Goal: Task Accomplishment & Management: Manage account settings

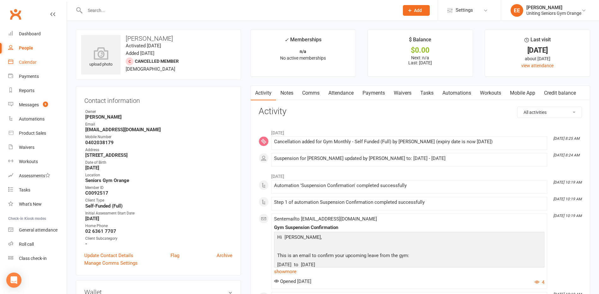
click at [29, 58] on link "Calendar" at bounding box center [37, 62] width 58 height 14
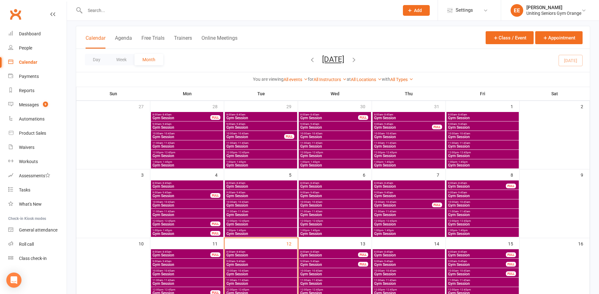
scroll to position [126, 0]
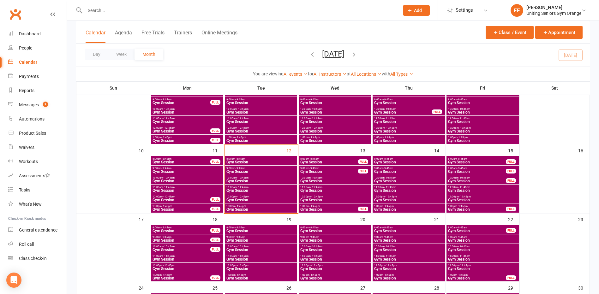
click at [252, 188] on span "11:00am - 11:45am" at bounding box center [261, 187] width 70 height 3
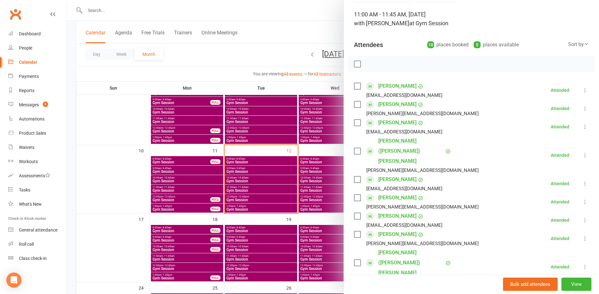
scroll to position [63, 0]
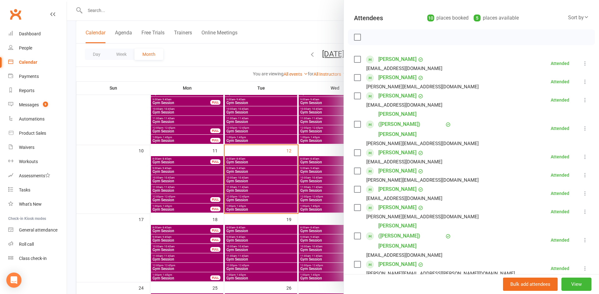
click at [150, 10] on div at bounding box center [333, 147] width 532 height 294
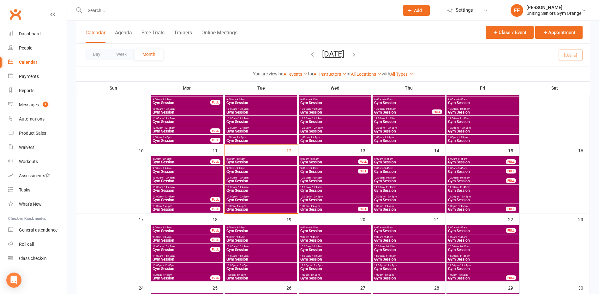
click at [150, 10] on input "text" at bounding box center [238, 10] width 311 height 9
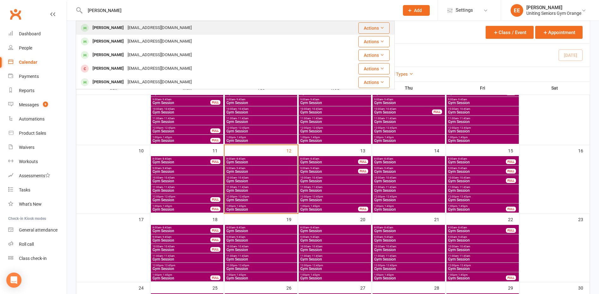
type input "diana brook"
click at [135, 26] on div "bell.brooks1@gmail.com" at bounding box center [160, 27] width 68 height 9
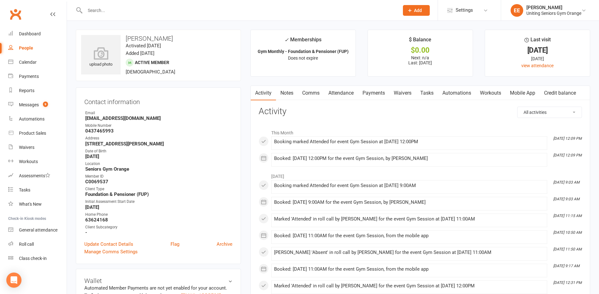
click at [517, 95] on link "Mobile App" at bounding box center [522, 93] width 34 height 15
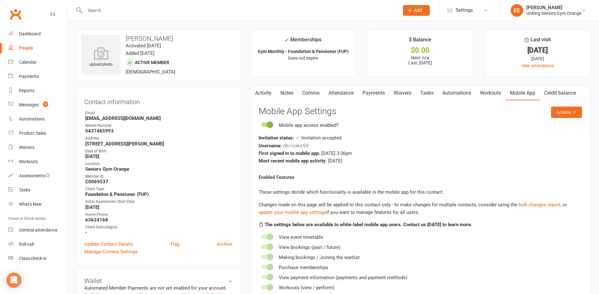
click at [175, 5] on div at bounding box center [235, 10] width 319 height 21
click at [179, 12] on input "text" at bounding box center [238, 10] width 311 height 9
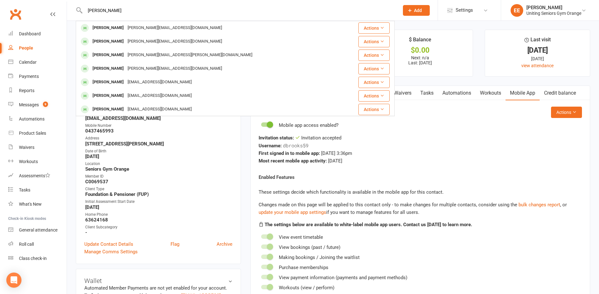
type input "john templ"
click at [129, 28] on div "john_templeman@bigpond.com" at bounding box center [175, 27] width 98 height 9
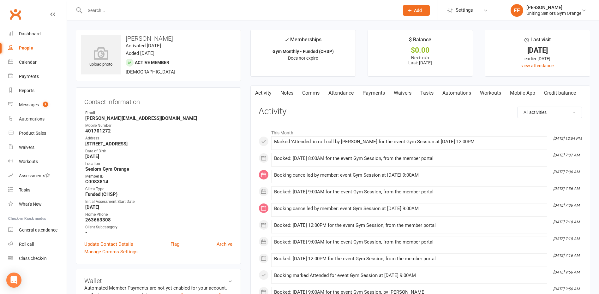
click at [533, 91] on link "Mobile App" at bounding box center [522, 93] width 34 height 15
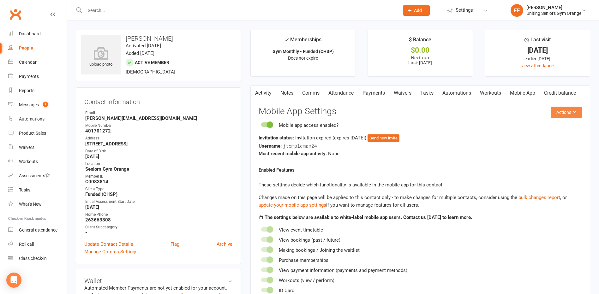
click at [563, 108] on button "Actions" at bounding box center [566, 112] width 31 height 11
click at [554, 128] on link "Send invitation email" at bounding box center [545, 126] width 62 height 13
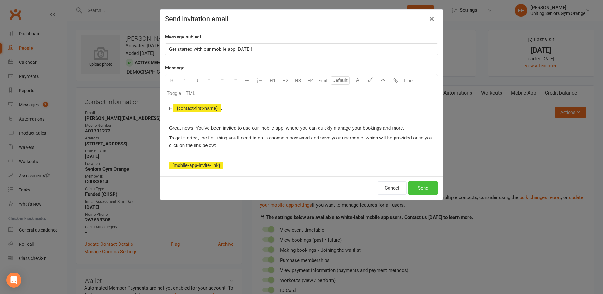
click at [425, 190] on button "Send" at bounding box center [423, 187] width 30 height 13
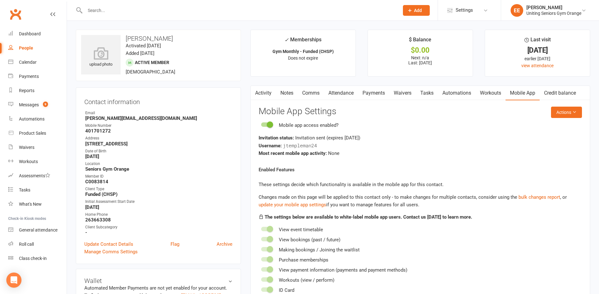
click at [108, 8] on input "text" at bounding box center [238, 10] width 311 height 9
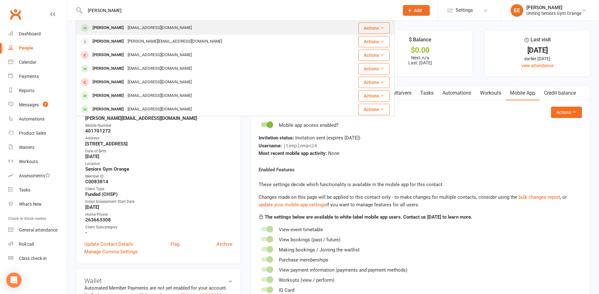
type input "[PERSON_NAME]"
click at [105, 26] on div "[PERSON_NAME]" at bounding box center [108, 27] width 35 height 9
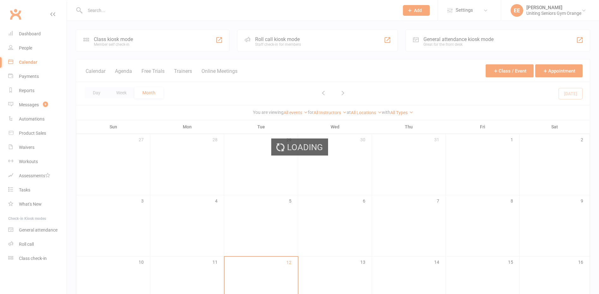
click at [142, 10] on div "Loading" at bounding box center [299, 147] width 599 height 294
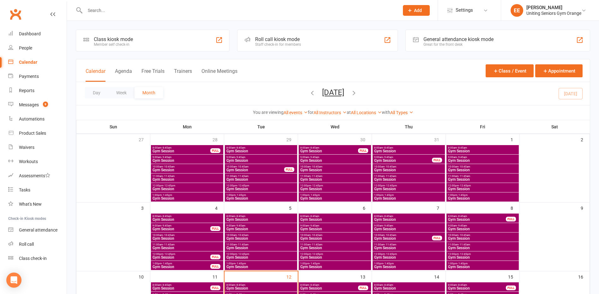
click at [135, 7] on input "text" at bounding box center [238, 10] width 311 height 9
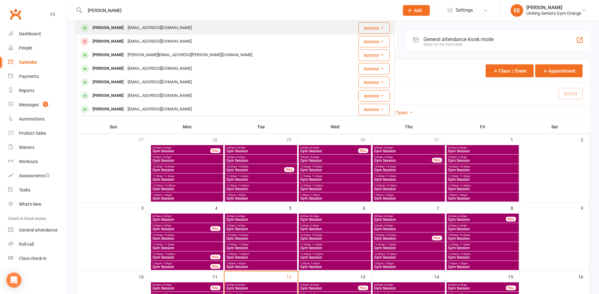
type input "[PERSON_NAME]"
click at [129, 29] on div "[EMAIL_ADDRESS][DOMAIN_NAME]" at bounding box center [160, 27] width 68 height 9
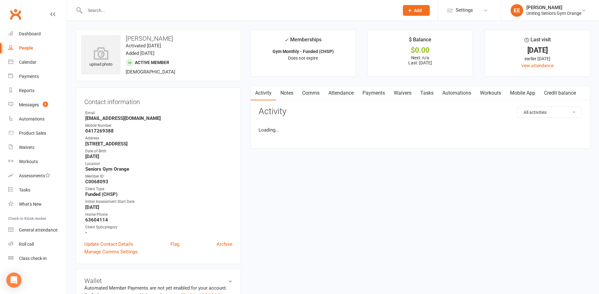
click at [525, 91] on link "Mobile App" at bounding box center [522, 93] width 34 height 15
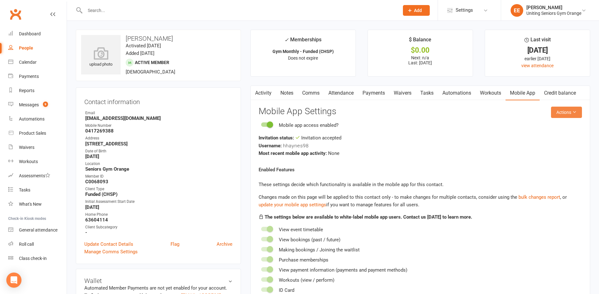
click at [569, 115] on button "Actions" at bounding box center [566, 112] width 31 height 11
click at [559, 126] on link "Send invitation email" at bounding box center [545, 126] width 62 height 13
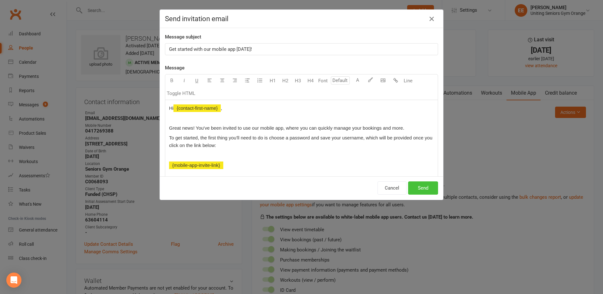
click at [418, 186] on button "Send" at bounding box center [423, 187] width 30 height 13
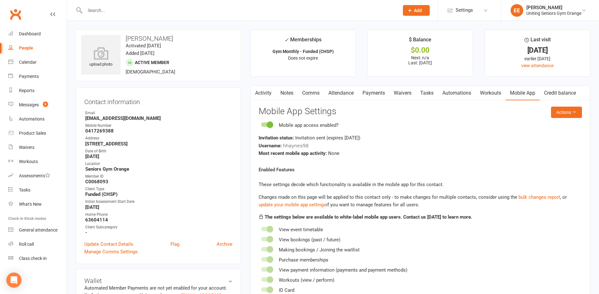
click at [149, 4] on div at bounding box center [235, 10] width 319 height 21
click at [148, 9] on input "text" at bounding box center [238, 10] width 311 height 9
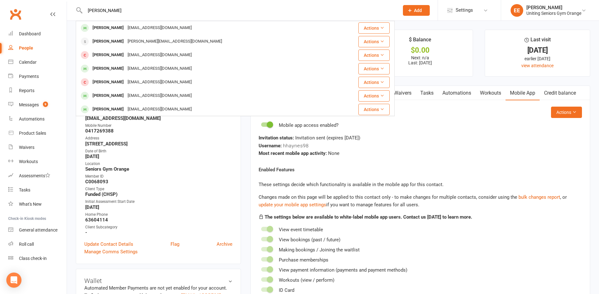
type input "[PERSON_NAME]"
click at [142, 27] on div "[EMAIL_ADDRESS][DOMAIN_NAME]" at bounding box center [160, 27] width 68 height 9
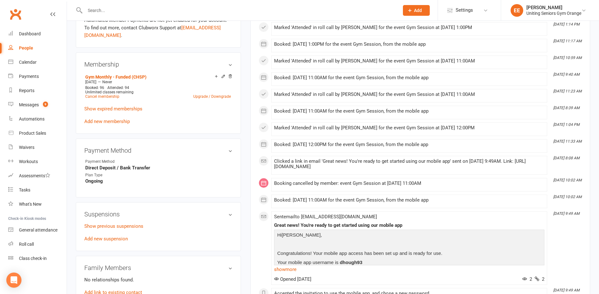
scroll to position [284, 0]
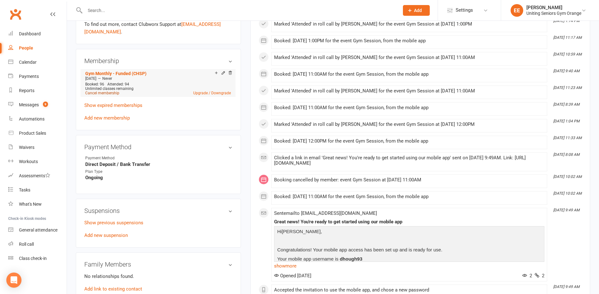
click at [102, 92] on link "Cancel membership" at bounding box center [102, 93] width 34 height 4
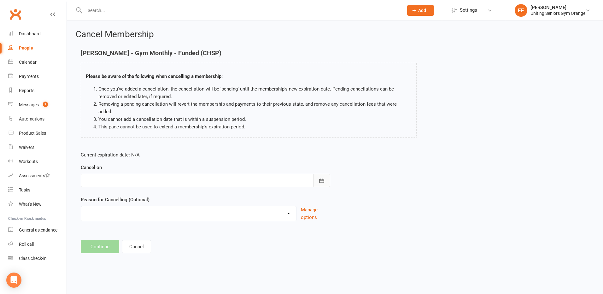
click at [325, 178] on icon "button" at bounding box center [322, 181] width 6 height 6
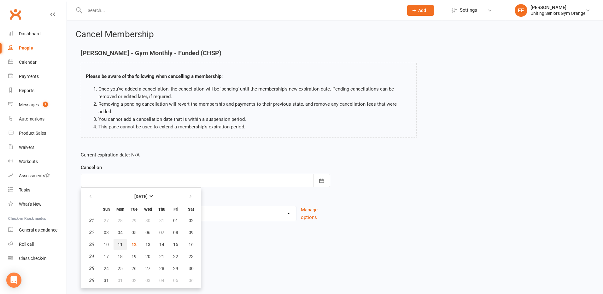
click at [119, 242] on span "11" at bounding box center [120, 244] width 5 height 5
type input "[DATE]"
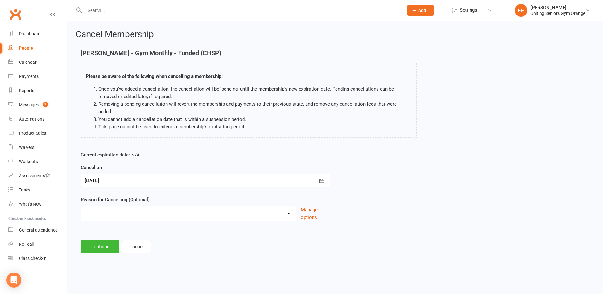
click at [139, 206] on select "EXIT Finished 10VP Finished HASP Health Reasons Holiday Injury Move to 10vp Sur…" at bounding box center [188, 212] width 215 height 13
select select "3"
click at [81, 206] on select "EXIT Finished 10VP Finished HASP Health Reasons Holiday Injury Move to 10vp Sur…" at bounding box center [188, 212] width 215 height 13
click at [113, 240] on button "Continue" at bounding box center [100, 246] width 39 height 13
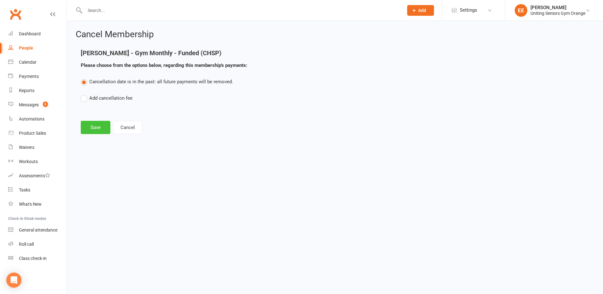
click at [92, 127] on button "Save" at bounding box center [96, 127] width 30 height 13
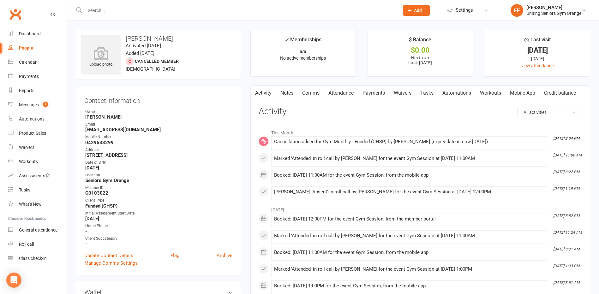
click at [88, 18] on div at bounding box center [235, 10] width 319 height 21
click at [92, 13] on input "text" at bounding box center [238, 10] width 311 height 9
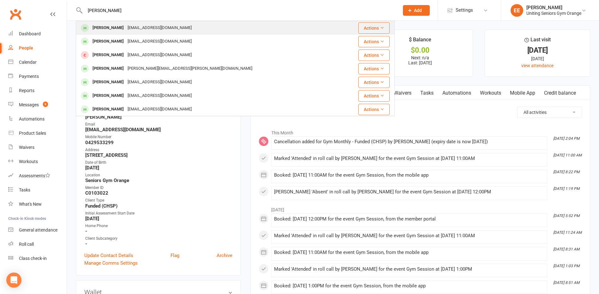
type input "[PERSON_NAME]"
click at [112, 27] on div "[PERSON_NAME]" at bounding box center [108, 27] width 35 height 9
